Goal: Task Accomplishment & Management: Manage account settings

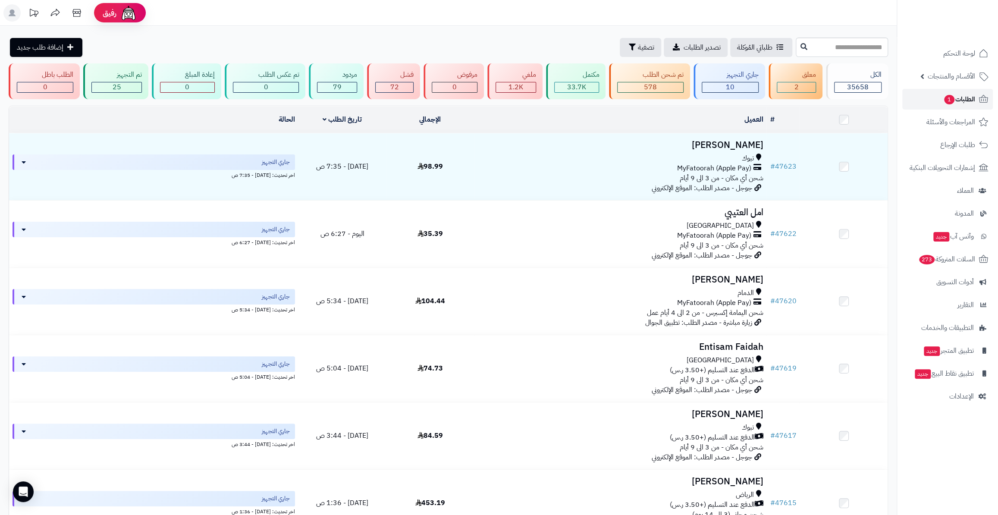
click at [967, 99] on span "الطلبات 1" at bounding box center [960, 99] width 32 height 12
